Goal: Task Accomplishment & Management: Use online tool/utility

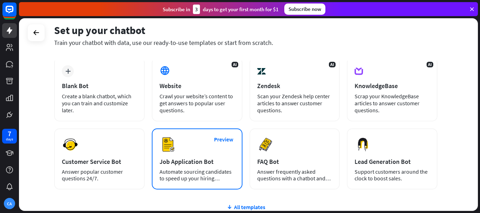
scroll to position [35, 0]
click at [187, 149] on div "Preview Job Application Bot Automate sourcing candidates to speed up your hirin…" at bounding box center [197, 158] width 91 height 61
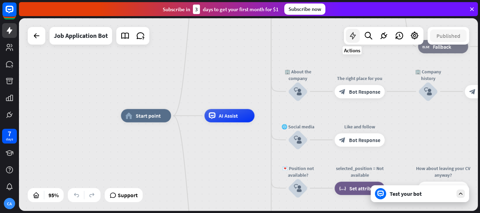
click at [355, 42] on div at bounding box center [353, 36] width 14 height 14
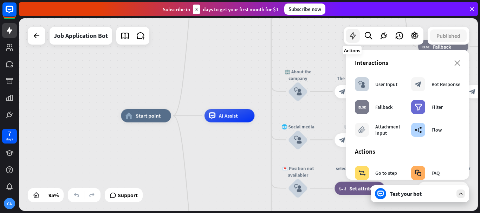
click at [355, 42] on div at bounding box center [353, 36] width 14 height 14
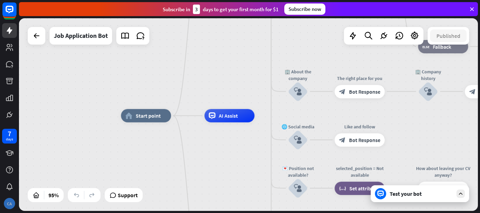
click at [9, 204] on div "CA" at bounding box center [9, 203] width 11 height 11
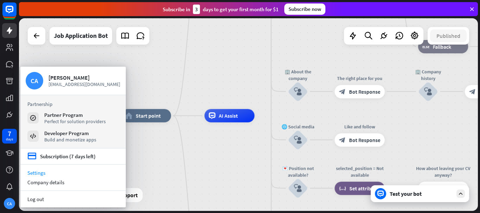
click at [36, 174] on link "Settings" at bounding box center [72, 172] width 105 height 9
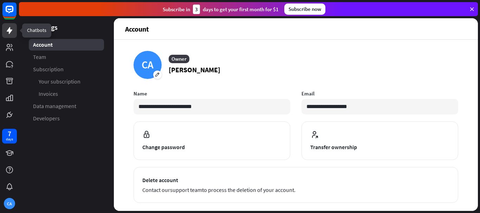
click at [5, 33] on link at bounding box center [9, 30] width 15 height 15
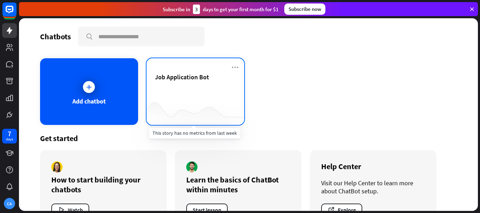
click at [179, 96] on div "Job Application Bot" at bounding box center [195, 85] width 81 height 25
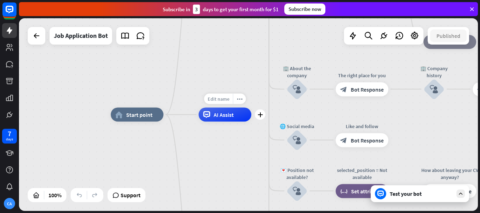
click at [229, 100] on span "Edit name" at bounding box center [219, 99] width 22 height 6
click at [237, 98] on input "text" at bounding box center [224, 100] width 49 height 10
type input "**********"
click at [248, 79] on div "home_2 Start point Welcome message block_bot_response Bot Response ✨ Main menu …" at bounding box center [248, 114] width 459 height 193
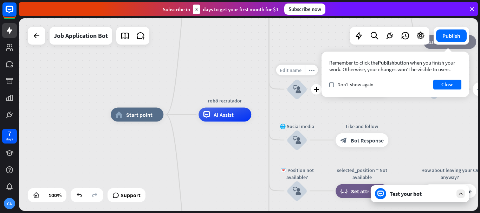
click at [292, 73] on span "Edit name" at bounding box center [291, 70] width 22 height 6
click at [295, 70] on input "**********" at bounding box center [296, 70] width 49 height 10
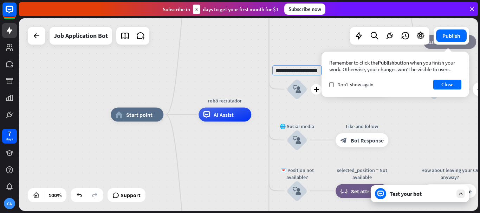
scroll to position [0, 16]
type input "**********"
click at [289, 49] on div "home_2 Start point Welcome message block_bot_response Bot Response ✨ Main menu …" at bounding box center [248, 114] width 459 height 193
click at [444, 83] on button "Close" at bounding box center [447, 85] width 28 height 10
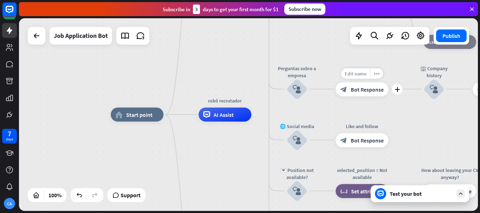
click at [360, 75] on span "Edit name" at bounding box center [356, 73] width 22 height 6
click at [365, 88] on span "Bot Response" at bounding box center [367, 89] width 33 height 7
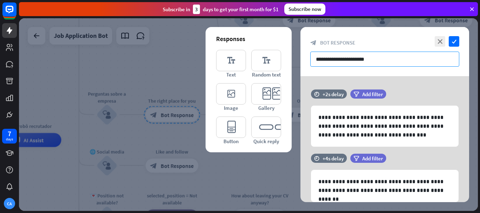
click at [342, 63] on input "**********" at bounding box center [384, 59] width 149 height 15
click at [341, 63] on input "**********" at bounding box center [384, 59] width 149 height 15
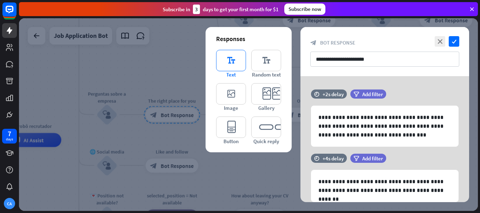
click at [225, 59] on icon "editor_text" at bounding box center [231, 60] width 30 height 21
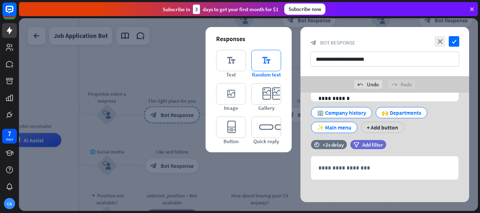
scroll to position [222, 0]
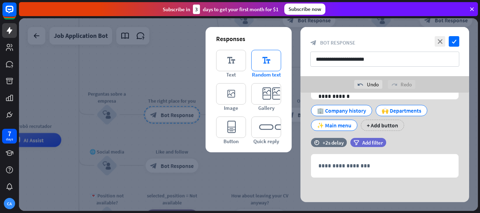
click at [254, 61] on icon "editor_text" at bounding box center [266, 60] width 30 height 21
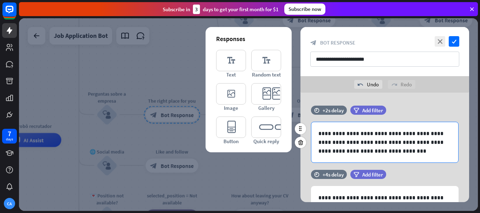
scroll to position [0, 0]
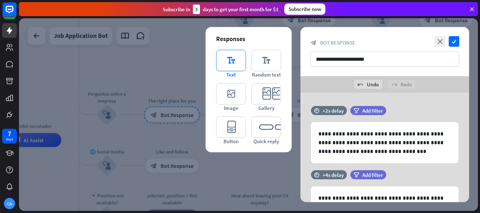
click at [244, 65] on icon "editor_text" at bounding box center [231, 60] width 30 height 21
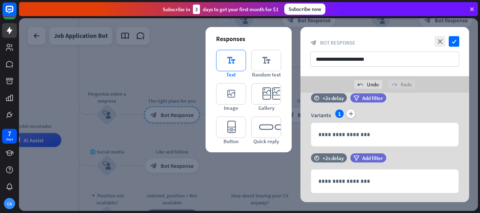
scroll to position [329, 0]
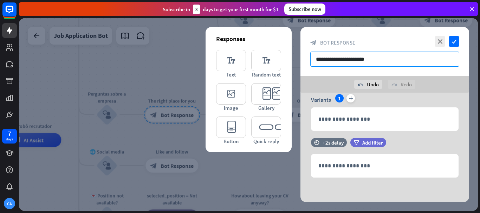
click at [334, 64] on input "**********" at bounding box center [384, 59] width 149 height 15
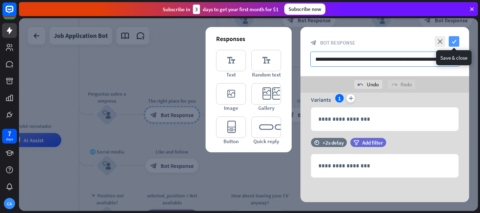
type input "**********"
click at [455, 40] on icon "check" at bounding box center [454, 41] width 11 height 11
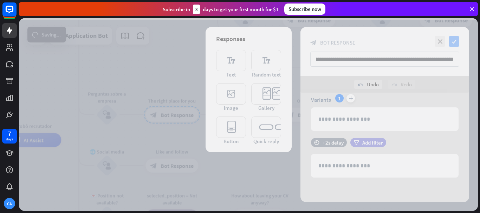
scroll to position [0, 0]
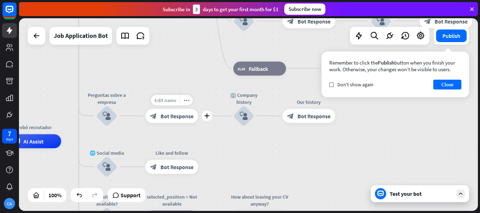
click at [174, 100] on span "Edit name" at bounding box center [165, 100] width 22 height 6
click at [215, 140] on div "home_2 Start point Welcome message block_bot_response Bot Response ✨ Main menu …" at bounding box center [248, 114] width 459 height 193
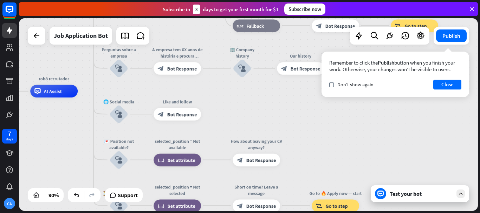
drag, startPoint x: 239, startPoint y: 155, endPoint x: 238, endPoint y: 105, distance: 49.6
click at [238, 105] on div "home_2 Start point Welcome message block_bot_response Bot Response ✨ Main menu …" at bounding box center [157, 178] width 413 height 174
click at [436, 86] on button "Close" at bounding box center [447, 85] width 28 height 10
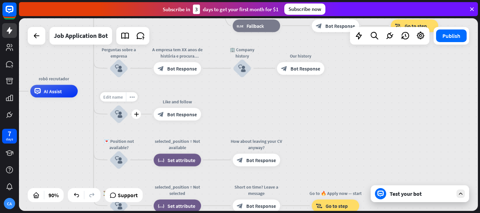
click at [117, 96] on span "Edit name" at bounding box center [113, 97] width 20 height 6
click at [128, 98] on input "**********" at bounding box center [119, 97] width 44 height 9
type input "**********"
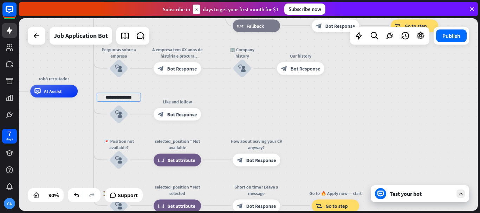
click at [237, 114] on div "home_2 Start point Welcome message block_bot_response Bot Response ✨ Main menu …" at bounding box center [248, 114] width 459 height 193
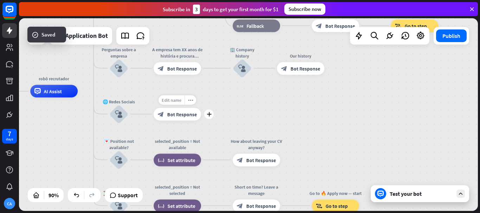
click at [174, 102] on span "Edit name" at bounding box center [172, 100] width 20 height 6
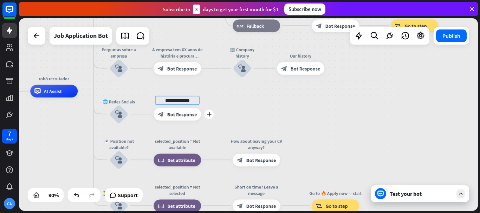
click at [183, 101] on input "**********" at bounding box center [177, 100] width 44 height 9
type input "**********"
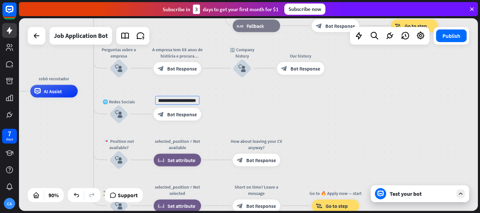
click at [289, 117] on div "home_2 Start point Welcome message block_bot_response Bot Response ✨ Main menu …" at bounding box center [248, 114] width 459 height 193
click at [64, 144] on div "home_2 Start point Welcome message block_bot_response Bot Response ✨ Main menu …" at bounding box center [157, 178] width 413 height 174
click at [116, 143] on span "Edit name" at bounding box center [113, 143] width 20 height 6
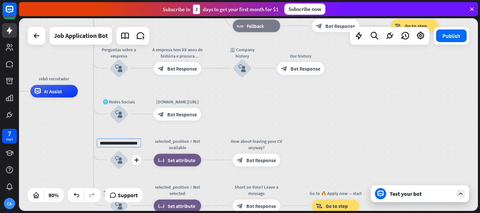
click at [121, 143] on input "**********" at bounding box center [119, 142] width 44 height 9
type input "**********"
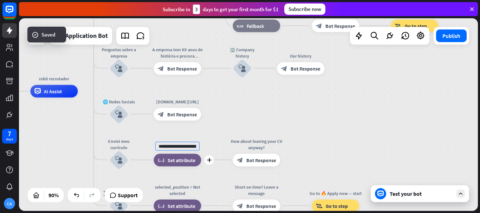
scroll to position [0, 28]
click at [178, 146] on input "**********" at bounding box center [177, 146] width 44 height 9
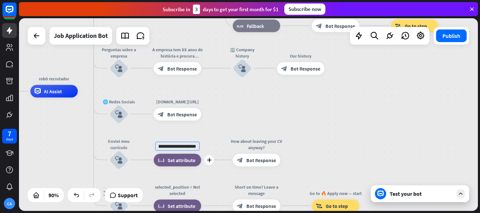
type input "**********"
click at [178, 162] on div "home_2 Start point Welcome message block_bot_response Bot Response ✨ Main menu …" at bounding box center [248, 114] width 459 height 193
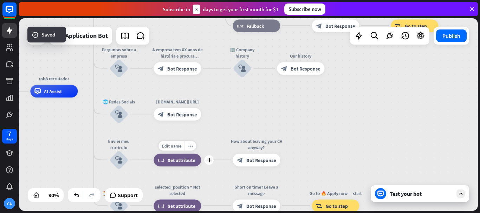
click at [172, 162] on span "Set attribute" at bounding box center [182, 160] width 28 height 6
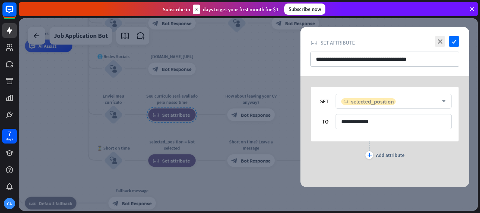
click at [383, 104] on span "selected_position" at bounding box center [372, 101] width 43 height 7
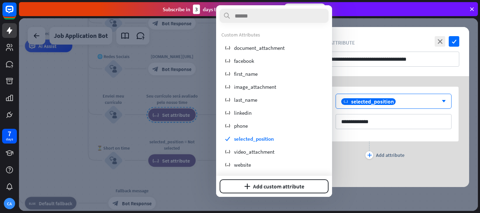
click at [148, 89] on div at bounding box center [248, 114] width 459 height 193
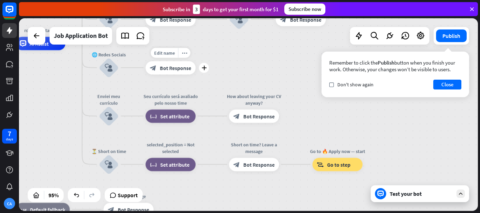
drag, startPoint x: 177, startPoint y: 69, endPoint x: 182, endPoint y: 79, distance: 11.0
click at [182, 75] on div "Edit name more_horiz plus block_bot_response Bot Response" at bounding box center [171, 67] width 50 height 13
click at [205, 67] on icon "plus" at bounding box center [203, 67] width 5 height 5
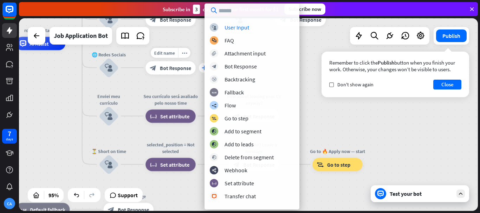
click at [204, 67] on icon "plus" at bounding box center [203, 67] width 5 height 5
click at [69, 121] on div "home_2 Start point Welcome message block_bot_response Bot Response ✨ Main menu …" at bounding box center [150, 135] width 436 height 183
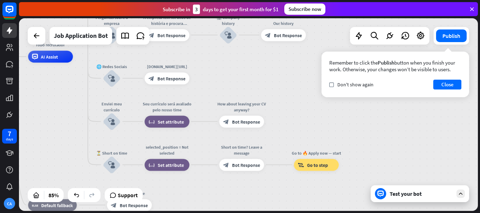
drag, startPoint x: 430, startPoint y: 121, endPoint x: 424, endPoint y: 128, distance: 9.2
click at [424, 128] on div "home_2 Start point Welcome message block_bot_response Bot Response ✨ Main menu …" at bounding box center [248, 114] width 459 height 193
click at [169, 127] on div "block_set_attribute Set attribute" at bounding box center [166, 122] width 45 height 12
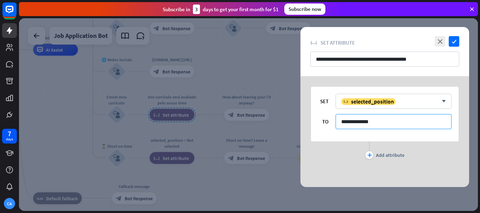
click at [366, 117] on input "**********" at bounding box center [394, 121] width 116 height 15
click at [377, 103] on span "selected_position" at bounding box center [372, 101] width 43 height 7
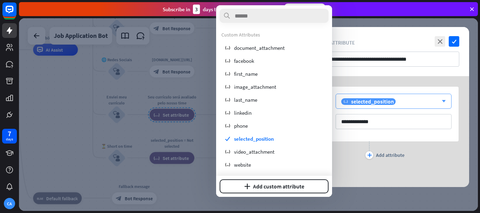
click at [377, 103] on span "selected_position" at bounding box center [372, 101] width 43 height 7
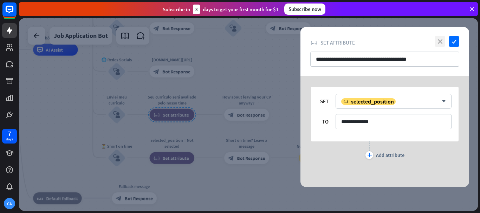
click at [435, 42] on icon "close" at bounding box center [440, 41] width 11 height 11
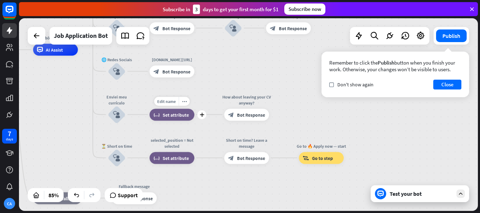
drag, startPoint x: 230, startPoint y: 114, endPoint x: 192, endPoint y: 119, distance: 37.9
click at [185, 119] on div "home_2 Start point Welcome message block_bot_response Bot Response ✨ Main menu …" at bounding box center [154, 132] width 390 height 164
click at [174, 102] on span "Edit name" at bounding box center [166, 101] width 19 height 5
click at [174, 102] on input "**********" at bounding box center [172, 101] width 42 height 8
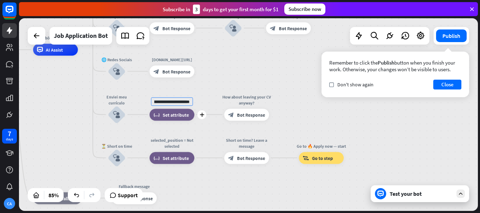
click at [174, 102] on input "**********" at bounding box center [172, 101] width 42 height 8
click at [247, 105] on div "home_2 Start point Welcome message block_bot_response Bot Response ✨ Main menu …" at bounding box center [248, 114] width 459 height 193
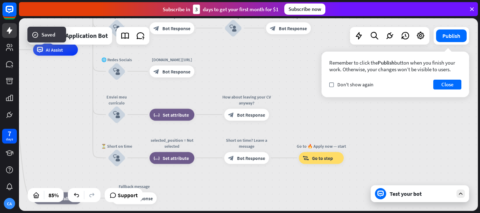
click at [246, 100] on span "Edit name" at bounding box center [241, 101] width 19 height 5
click at [246, 100] on span "Edit name" at bounding box center [240, 101] width 19 height 5
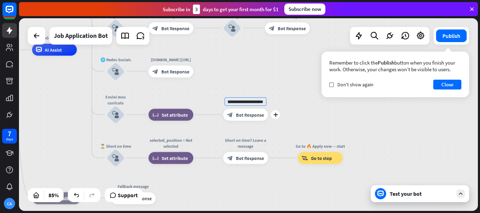
scroll to position [0, 50]
type input "**********"
click at [235, 82] on div "home_2 Start point Welcome message block_bot_response Bot Response ✨ Main menu …" at bounding box center [248, 114] width 459 height 193
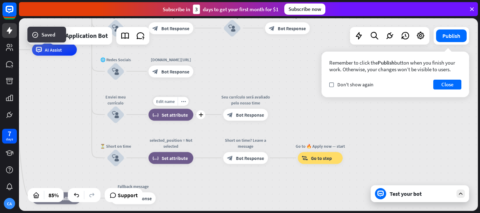
drag, startPoint x: 235, startPoint y: 82, endPoint x: 172, endPoint y: 104, distance: 67.2
click at [172, 104] on span "Edit name" at bounding box center [165, 101] width 19 height 5
click at [171, 110] on div "block_set_attribute Set attribute" at bounding box center [171, 115] width 45 height 12
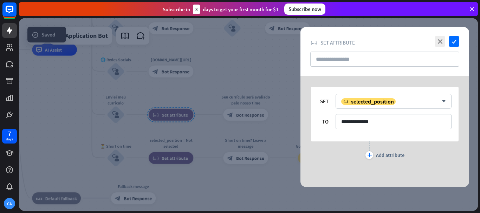
click at [171, 113] on div at bounding box center [248, 114] width 459 height 193
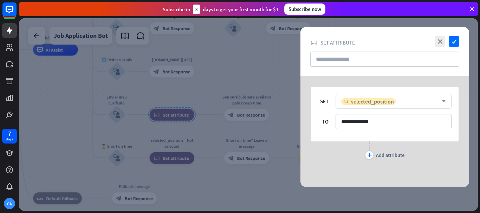
click at [353, 102] on span "selected_position" at bounding box center [372, 101] width 43 height 7
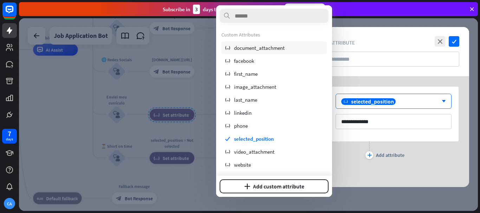
click at [302, 52] on div "variable document_attachment" at bounding box center [273, 47] width 105 height 13
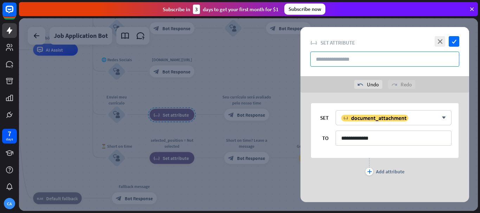
click at [360, 60] on input "text" at bounding box center [384, 59] width 149 height 15
type input "**********"
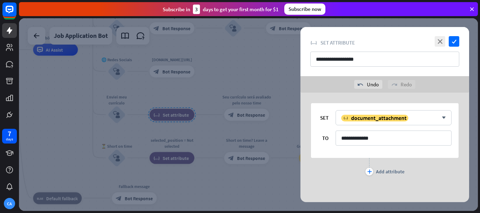
click at [448, 40] on div "close check" at bounding box center [446, 41] width 26 height 11
click at [454, 40] on icon "check" at bounding box center [454, 41] width 11 height 11
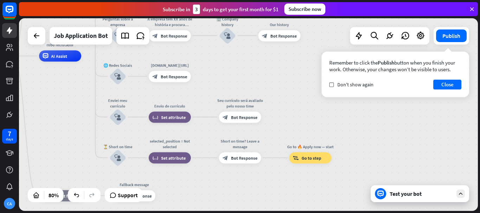
click at [404, 194] on div "Test your bot" at bounding box center [421, 194] width 63 height 7
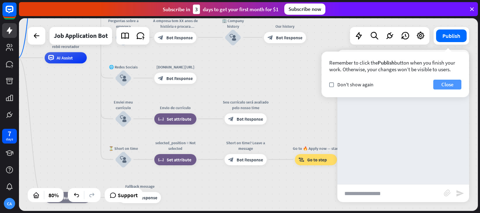
click at [444, 86] on button "Close" at bounding box center [447, 85] width 28 height 10
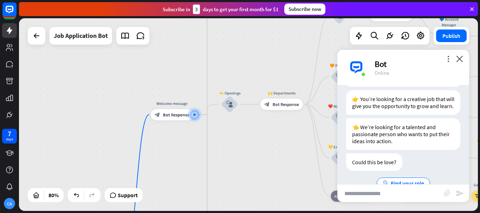
scroll to position [131, 0]
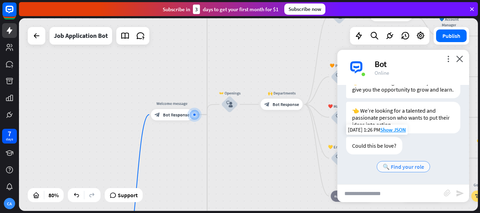
drag, startPoint x: 400, startPoint y: 164, endPoint x: 409, endPoint y: 164, distance: 9.5
click at [409, 164] on span "🔍 Find your role" at bounding box center [403, 166] width 41 height 7
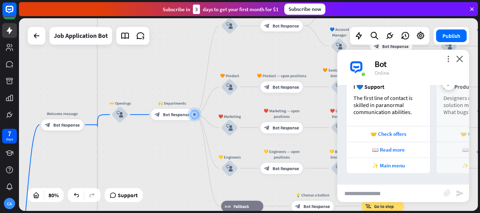
scroll to position [340, 0]
drag, startPoint x: 410, startPoint y: 121, endPoint x: 375, endPoint y: 121, distance: 34.8
click at [364, 121] on div "I 💙 Support The first line of contact is skilled in paranormal communication ab…" at bounding box center [389, 102] width 84 height 47
drag, startPoint x: 424, startPoint y: 117, endPoint x: 394, endPoint y: 117, distance: 30.2
click at [394, 117] on div "I 💙 Support The first line of contact is skilled in paranormal communication ab…" at bounding box center [389, 102] width 84 height 47
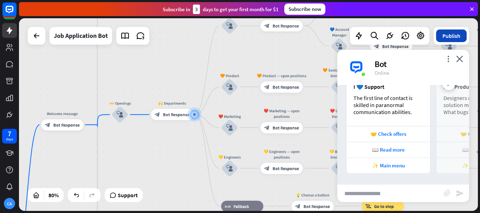
click at [455, 40] on button "Publish" at bounding box center [451, 36] width 31 height 13
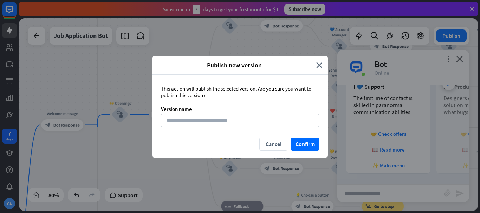
click at [323, 66] on div "Publish new version close" at bounding box center [240, 65] width 176 height 19
click at [459, 59] on div "Publish new version close This action will publish the selected version. Are yo…" at bounding box center [240, 106] width 480 height 213
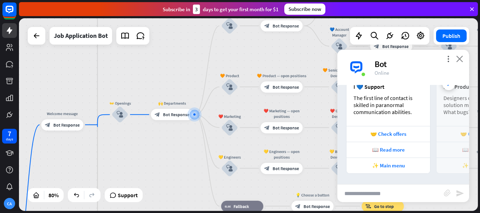
click at [461, 60] on icon "close" at bounding box center [459, 59] width 7 height 7
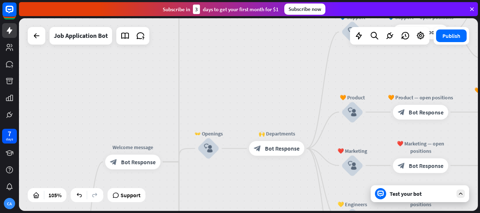
drag, startPoint x: 238, startPoint y: 43, endPoint x: 400, endPoint y: 75, distance: 164.5
click at [400, 105] on div "Edit name more_horiz 🧡 Product — open positions block_bot_response Bot Response" at bounding box center [421, 112] width 56 height 15
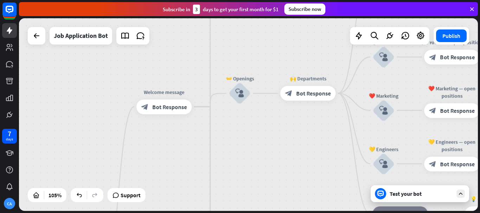
drag, startPoint x: 245, startPoint y: 166, endPoint x: 287, endPoint y: 90, distance: 86.8
click at [287, 90] on div "home_2 Start point Welcome message block_bot_response Bot Response ✨ Main menu …" at bounding box center [248, 114] width 459 height 193
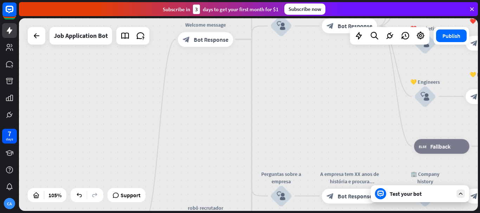
drag, startPoint x: 273, startPoint y: 135, endPoint x: 361, endPoint y: 72, distance: 107.6
click at [337, 75] on div "home_2 Start point Welcome message block_bot_response Bot Response ✨ Main menu …" at bounding box center [248, 114] width 459 height 193
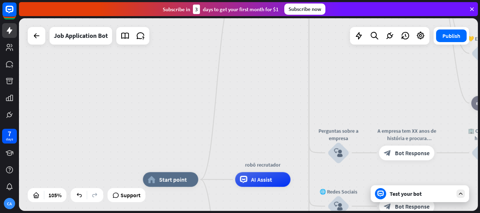
drag, startPoint x: 288, startPoint y: 112, endPoint x: 327, endPoint y: 60, distance: 64.6
click at [326, 60] on div "home_2 Start point Welcome message block_bot_response Bot Response ✨ Main menu …" at bounding box center [248, 114] width 459 height 193
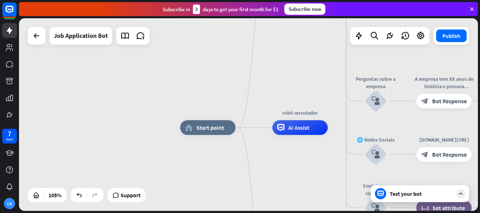
drag, startPoint x: 317, startPoint y: 95, endPoint x: 267, endPoint y: 62, distance: 59.3
click at [268, 62] on div "home_2 Start point Welcome message block_bot_response Bot Response ✨ Main menu …" at bounding box center [248, 114] width 459 height 193
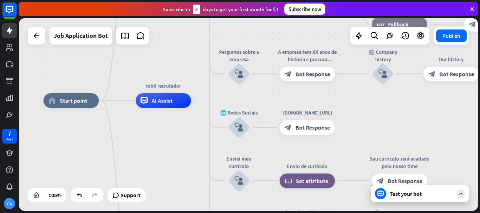
drag, startPoint x: 268, startPoint y: 141, endPoint x: 207, endPoint y: 145, distance: 61.6
click at [207, 145] on div "home_2 Start point Welcome message block_bot_response Bot Response ✨ Main menu …" at bounding box center [285, 202] width 482 height 202
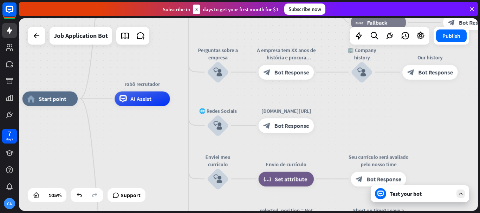
drag, startPoint x: 202, startPoint y: 151, endPoint x: 186, endPoint y: 150, distance: 16.3
click at [186, 150] on div "home_2 Start point Welcome message block_bot_response Bot Response ✨ Main menu …" at bounding box center [263, 200] width 482 height 202
click at [415, 35] on div at bounding box center [421, 36] width 14 height 14
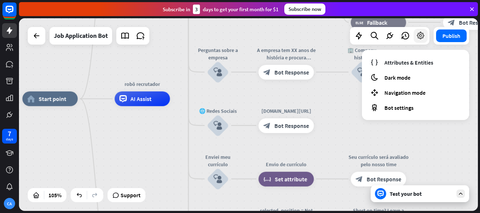
click at [415, 35] on div at bounding box center [421, 36] width 14 height 14
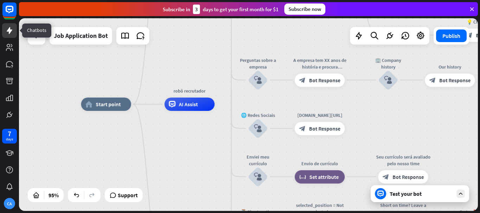
click at [7, 34] on icon at bounding box center [9, 30] width 8 height 8
